Goal: Find specific page/section: Find specific page/section

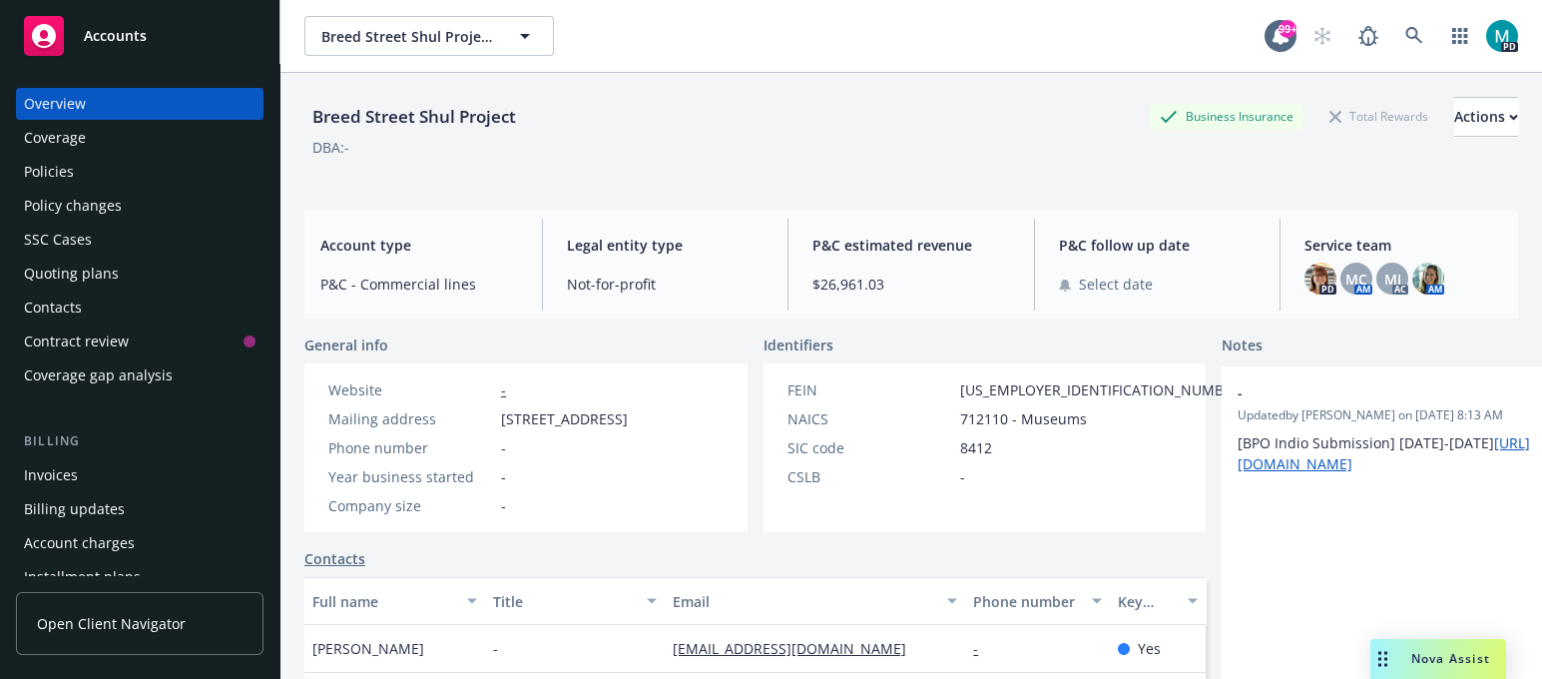
click at [156, 35] on div "Accounts" at bounding box center [140, 36] width 232 height 40
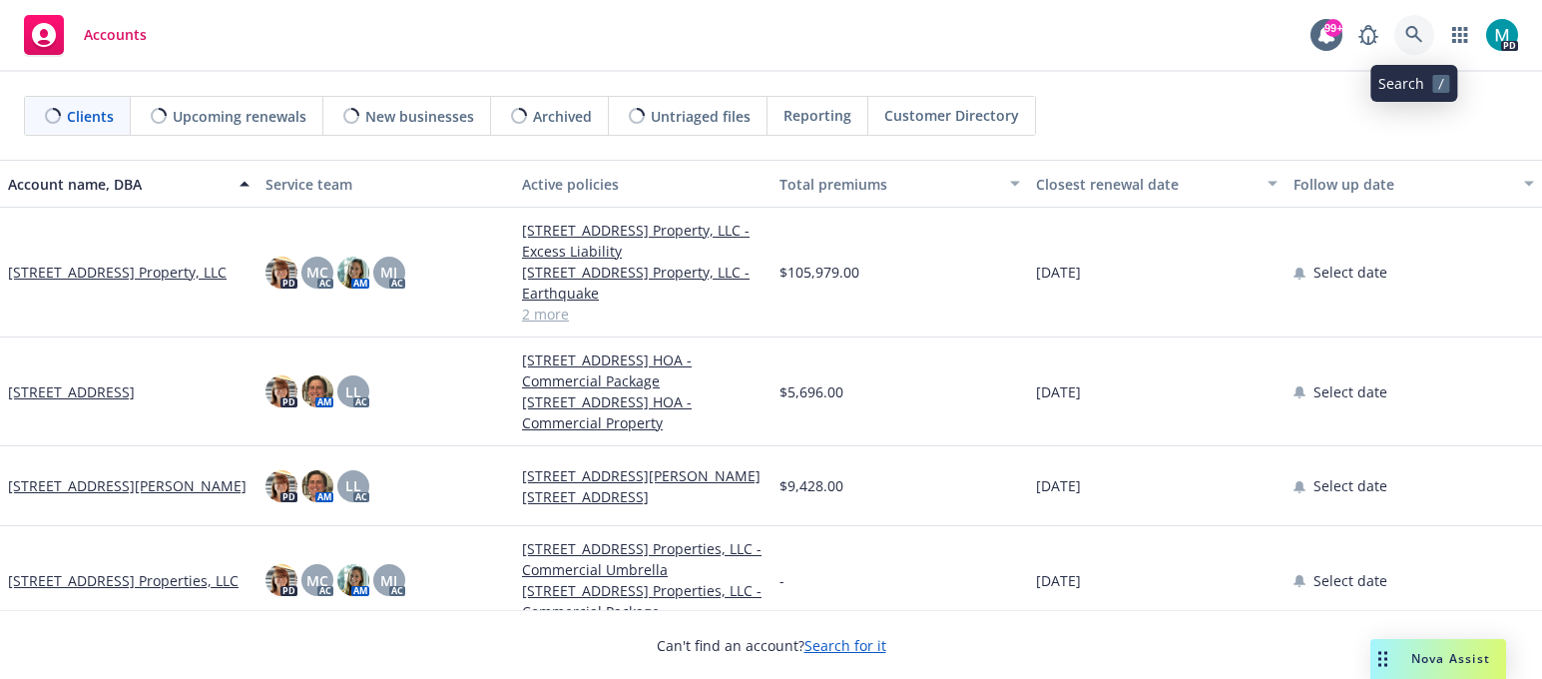
click at [1414, 35] on icon at bounding box center [1413, 34] width 17 height 17
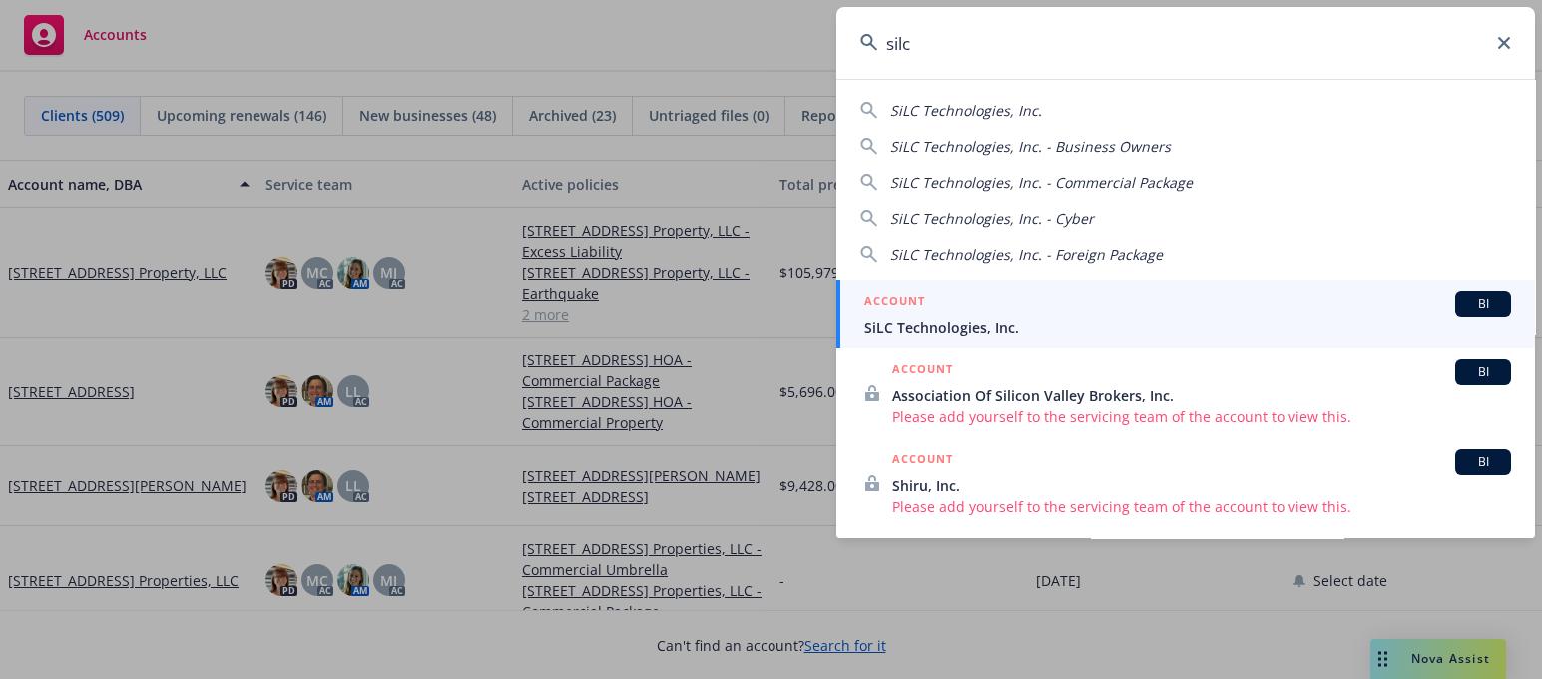
type input "silc"
click at [978, 325] on span "SiLC Technologies, Inc." at bounding box center [1187, 326] width 647 height 21
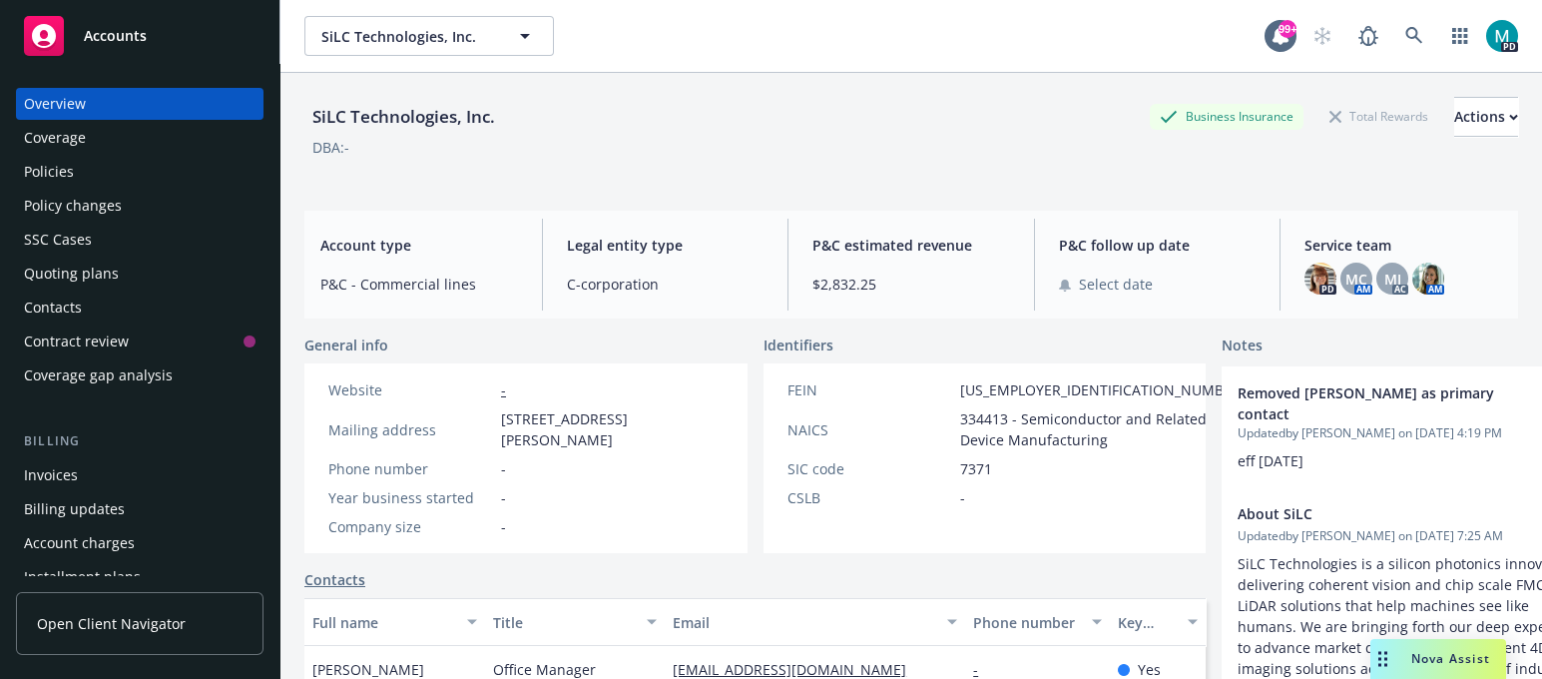
click at [96, 169] on div "Policies" at bounding box center [140, 172] width 232 height 32
